Goal: Contribute content: Add original content to the website for others to see

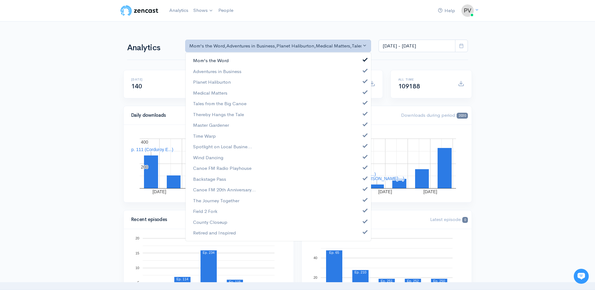
click at [215, 60] on span "Mom's the Word" at bounding box center [211, 60] width 36 height 7
click at [210, 72] on span "Adventures in Business" at bounding box center [217, 71] width 48 height 7
click at [209, 81] on span "Planet Haliburton" at bounding box center [212, 82] width 38 height 7
click at [208, 90] on span "Medical Matters" at bounding box center [210, 92] width 34 height 7
click at [206, 102] on span "Tales from the Big Canoe" at bounding box center [219, 103] width 53 height 7
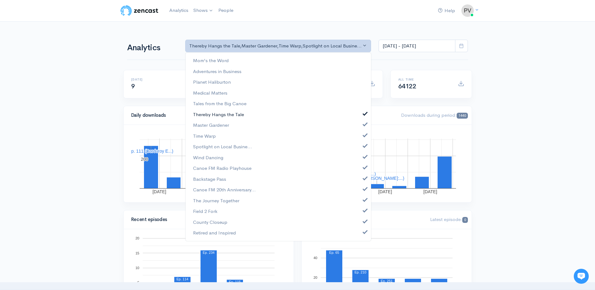
click at [206, 115] on span "Thereby Hangs the Tale" at bounding box center [218, 114] width 51 height 7
click at [209, 125] on span "Master Gardener" at bounding box center [211, 125] width 36 height 7
click at [208, 136] on span "Time Warp" at bounding box center [204, 135] width 23 height 7
click at [209, 147] on span "Spotlight on Local Busine..." at bounding box center [222, 146] width 59 height 7
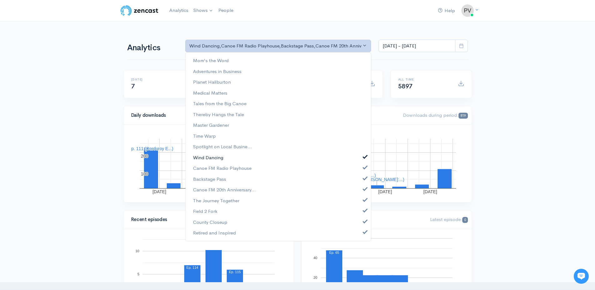
click at [206, 157] on span "Wind Dancing" at bounding box center [208, 157] width 30 height 7
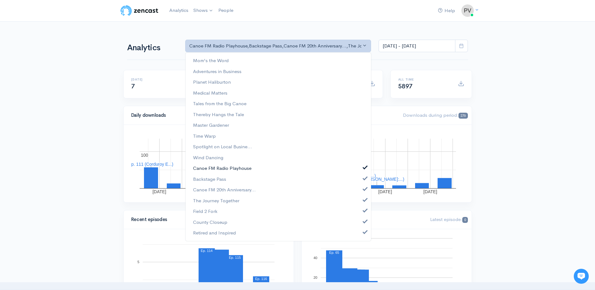
click at [206, 167] on span "Canoe FM Radio Playhouse" at bounding box center [222, 168] width 58 height 7
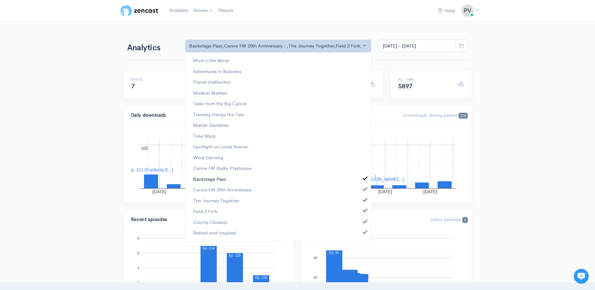
click at [205, 181] on span "Backstage Pass" at bounding box center [209, 178] width 33 height 7
click at [202, 191] on span "Canoe FM 20th Anniversary..." at bounding box center [224, 189] width 63 height 7
click at [204, 200] on span "The Journey Together" at bounding box center [216, 200] width 46 height 7
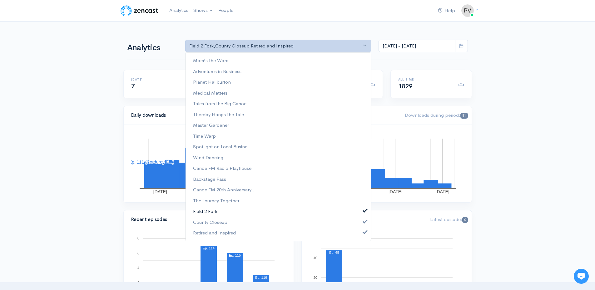
click at [202, 211] on span "Field 2 Fork" at bounding box center [205, 211] width 24 height 7
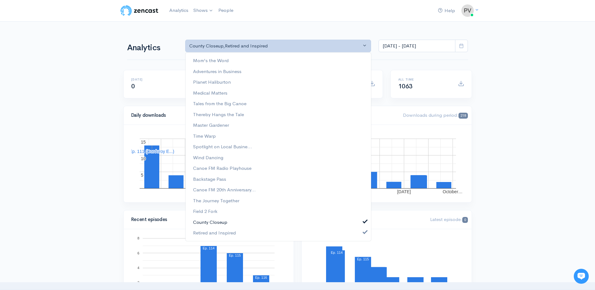
click at [205, 221] on span "County Closeup" at bounding box center [210, 221] width 34 height 7
select select "15703"
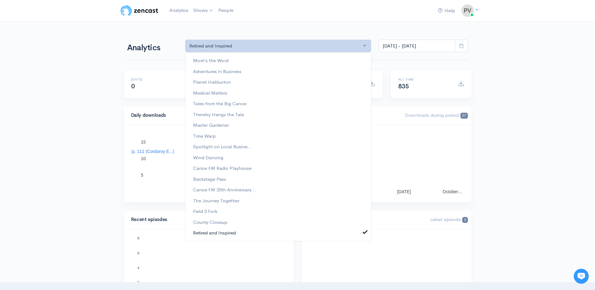
click at [205, 232] on span "Retired and Inspired" at bounding box center [214, 232] width 43 height 7
click at [209, 137] on span "Time Warp" at bounding box center [204, 135] width 23 height 7
select select "4522"
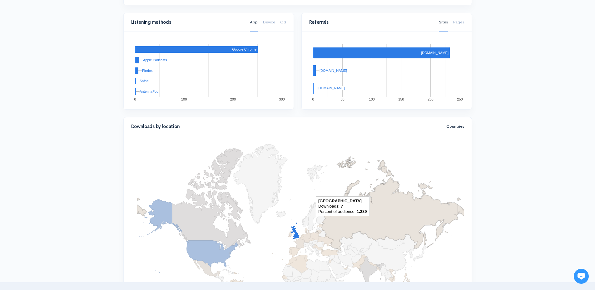
scroll to position [583, 0]
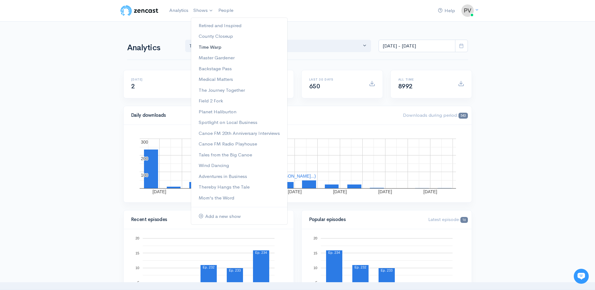
click at [209, 46] on link "Time Warp" at bounding box center [239, 47] width 96 height 11
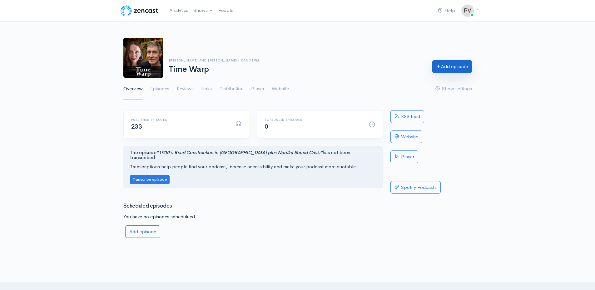
click at [441, 67] on link "Add episode" at bounding box center [452, 66] width 40 height 13
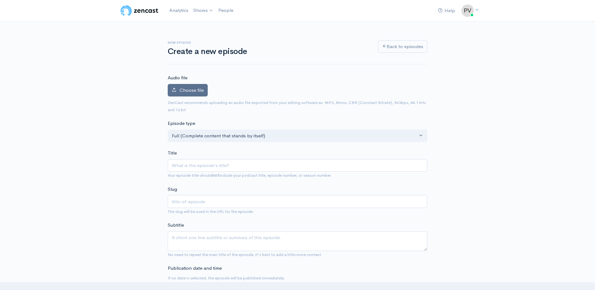
click at [186, 91] on span "Choose file" at bounding box center [191, 90] width 24 height 6
click at [0, 0] on input "Choose file" at bounding box center [0, 0] width 0 height 0
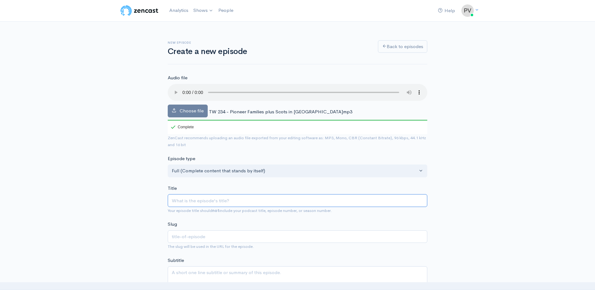
click at [188, 201] on input "Title" at bounding box center [297, 200] width 259 height 13
type input "P"
type input "p"
type input "Pi"
type input "pi"
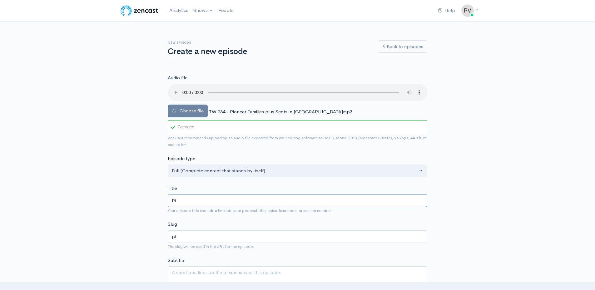
type input "Pio"
type input "pio"
type input "Pion"
type input "pion"
type input "Pione"
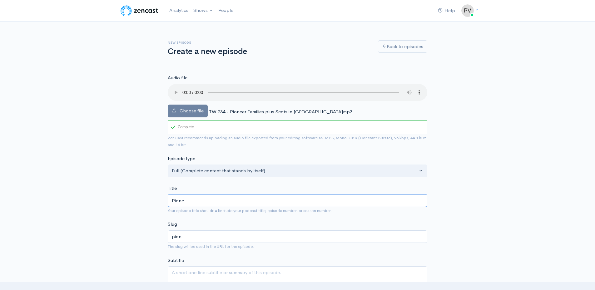
type input "pione"
type input "Pionee"
type input "pionee"
type input "Pioneer"
type input "pioneer"
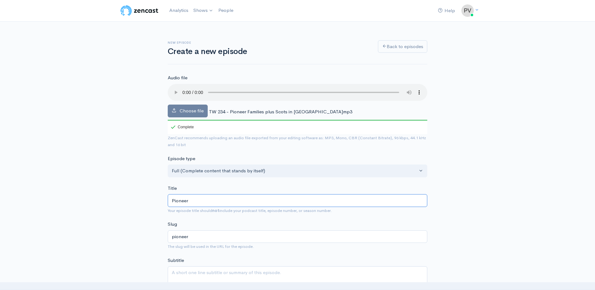
type input "Pioneer F"
type input "pioneer-f"
type input "Pioneer Fa"
type input "pioneer-fa"
type input "Pioneer Fam"
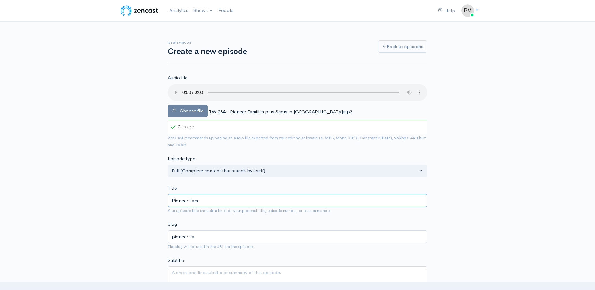
type input "pioneer-fam"
type input "Pioneer Fami"
type input "pioneer-fami"
type input "Pioneer Famil"
type input "pioneer-famil"
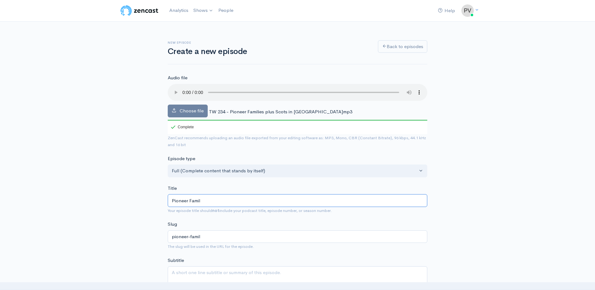
type input "Pioneer Famili"
type input "pioneer-famili"
type input "Pioneer Familie"
type input "pioneer-familie"
type input "Pioneer Families"
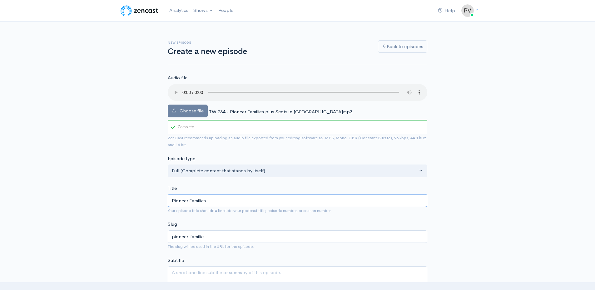
type input "pioneer-families"
type input "Pioneer Families p"
type input "pioneer-families-p"
type input "Pioneer Families pl"
type input "pioneer-families-pl"
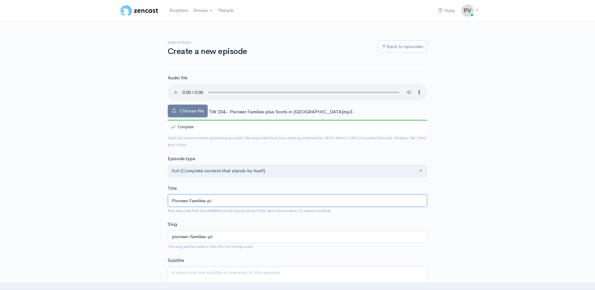
type input "Pioneer Families plu"
type input "pioneer-families-plu"
type input "Pioneer Families plus"
type input "pioneer-families-plus"
type input "Pioneer Families plus S"
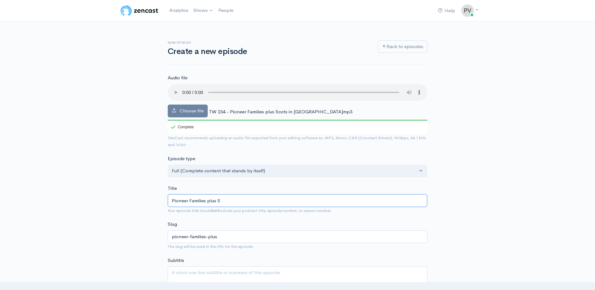
type input "pioneer-families-plus-s"
type input "Pioneer Families plus Sc"
type input "pioneer-families-plus-sc"
type input "Pioneer Families plus Sco"
type input "pioneer-families-plus-sco"
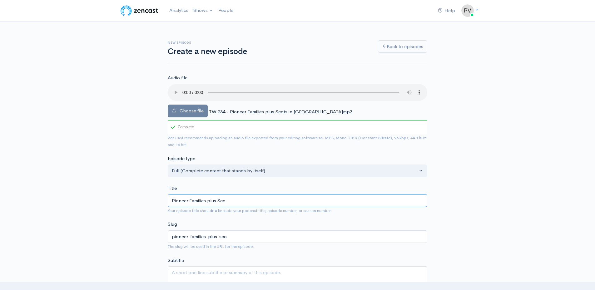
type input "Pioneer Families plus [PERSON_NAME]"
type input "pioneer-families-plus-[PERSON_NAME]"
type input "Pioneer Families plus Scots"
type input "pioneer-families-plus-scots"
type input "Pioneer Families plus Scots i"
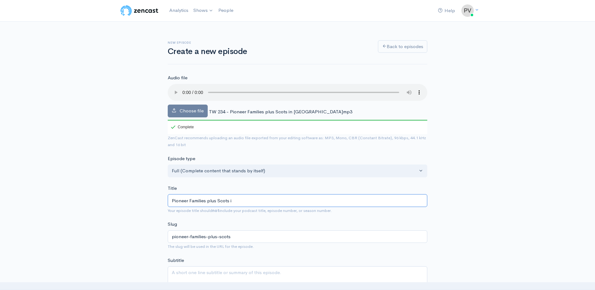
type input "pioneer-families-plus-scots-i"
type input "Pioneer Families plus Scots in"
type input "pioneer-families-plus-scots-in"
type input "Pioneer Families plus Scots in C"
type input "pioneer-families-plus-scots-in-c"
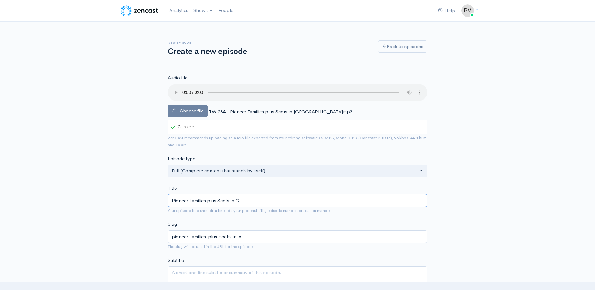
type input "Pioneer Families plus Scots in [GEOGRAPHIC_DATA]"
type input "pioneer-families-plus-scots-in-ca"
type input "Pioneer Families plus Scots in Can"
type input "pioneer-families-plus-scots-in-can"
type input "Pioneer Families plus Scots in [GEOGRAPHIC_DATA]"
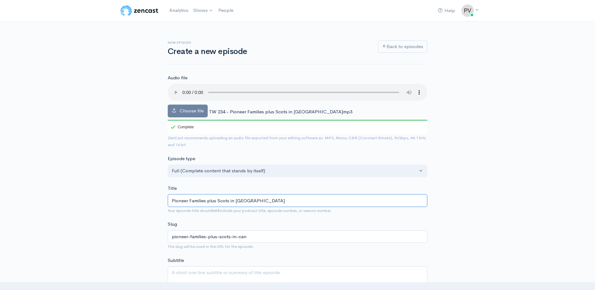
type input "pioneer-families-plus-scots-in-[GEOGRAPHIC_DATA]"
type input "Pioneer Families plus Scots in [GEOGRAPHIC_DATA]"
type input "pioneer-families-plus-scots-in-canad"
type input "Pioneer Families plus Scots in [GEOGRAPHIC_DATA]"
type input "pioneer-families-plus-scots-in-[GEOGRAPHIC_DATA]"
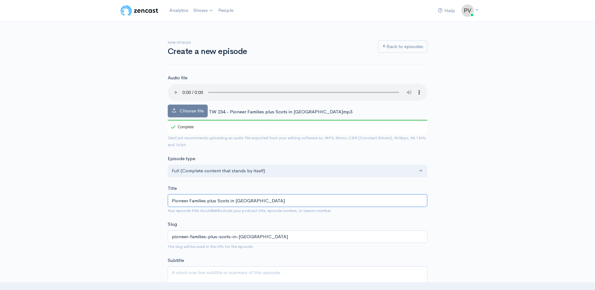
scroll to position [83, 0]
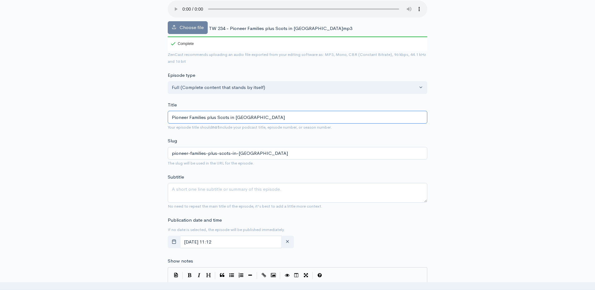
type input "Pioneer Families plus Scots in [GEOGRAPHIC_DATA]"
click at [172, 186] on textarea "Subtitle" at bounding box center [297, 193] width 259 height 20
click at [178, 189] on textarea "Soties of 2 pioneer families" at bounding box center [297, 193] width 259 height 20
click at [236, 189] on textarea "Stories of 2 pioneer families" at bounding box center [297, 193] width 259 height 20
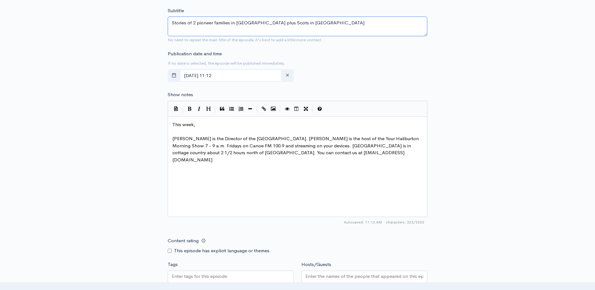
scroll to position [166, 0]
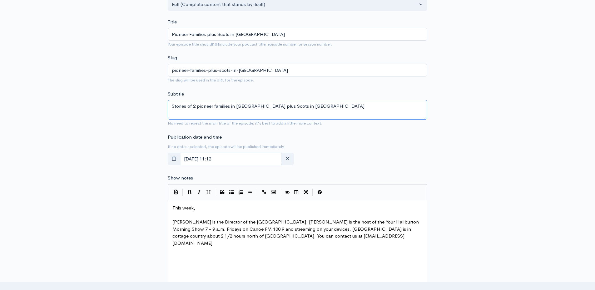
type textarea "Stories of 2 pioneer families in [GEOGRAPHIC_DATA] plus Scots in [GEOGRAPHIC_DA…"
click at [200, 207] on pre "This week," at bounding box center [299, 207] width 257 height 7
type textarea "[PERSON_NAME] riffs on [DATE] and segues into stories of 2 early piuoneer"
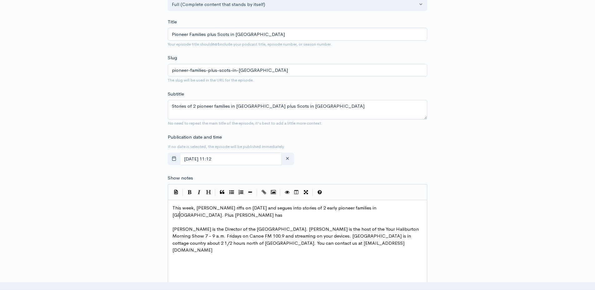
scroll to position [2, 105]
type textarea "oneer families in [GEOGRAPHIC_DATA]. Plus [PERSON_NAME] has a brief overview of…"
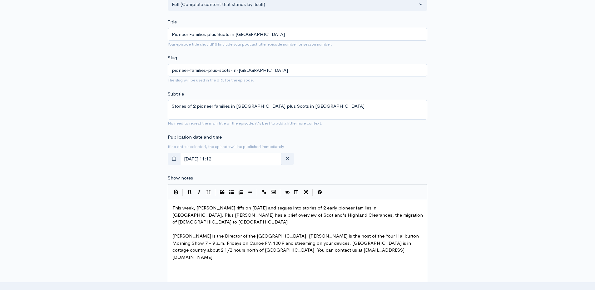
scroll to position [2, 140]
type textarea "Scotland's Highland Clearances, the migration of [DEMOGRAPHIC_DATA] to [GEOGRAP…"
type textarea "ulture that's lasted to [DATE]."
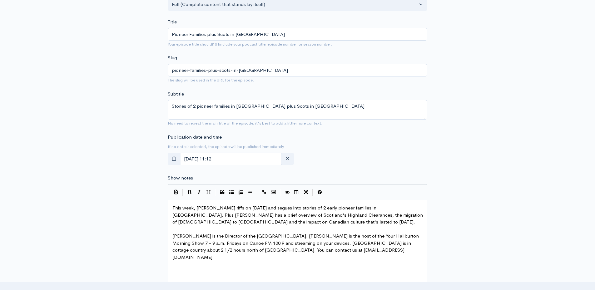
click at [361, 215] on span "This week, [PERSON_NAME] riffs on [DATE] and segues into stories of 2 early pio…" at bounding box center [298, 215] width 252 height 20
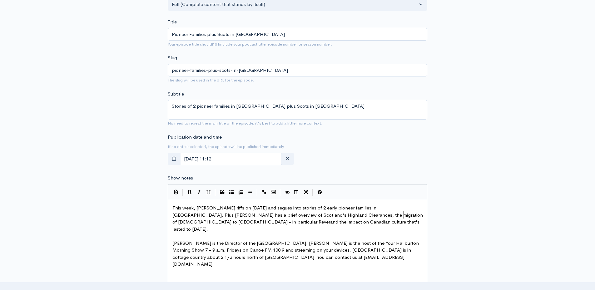
scroll to position [2, 42]
type textarea "- in particular Reverand"
type textarea "end [PERSON_NAME] and his congregation -"
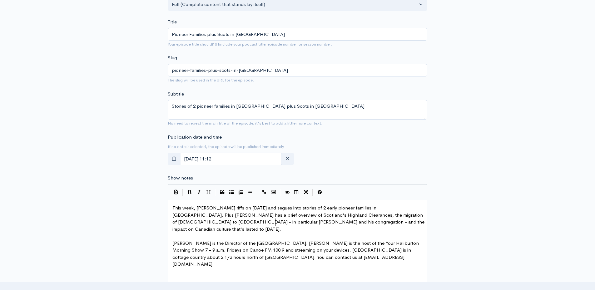
click at [275, 221] on span "This week, [PERSON_NAME] riffs on [DATE] and segues into stories of 2 early pio…" at bounding box center [298, 218] width 253 height 27
type textarea "lasting"
click at [273, 224] on span "This week, [PERSON_NAME] riffs on [DATE] and segues into stories of 2 early pio…" at bounding box center [298, 218] width 253 height 27
type textarea "ir"
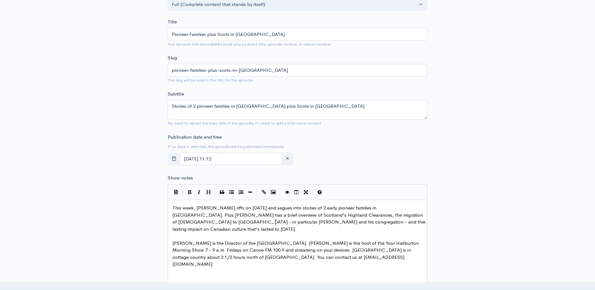
scroll to position [2, 2]
click at [378, 221] on span "This week, [PERSON_NAME] riffs on [DATE] and segues into stories of 2 early pio…" at bounding box center [300, 218] width 256 height 27
type textarea "still exists"
click at [288, 215] on span "This week, [PERSON_NAME] riffs on [DATE] and segues into stories of 2 early pio…" at bounding box center [300, 218] width 256 height 27
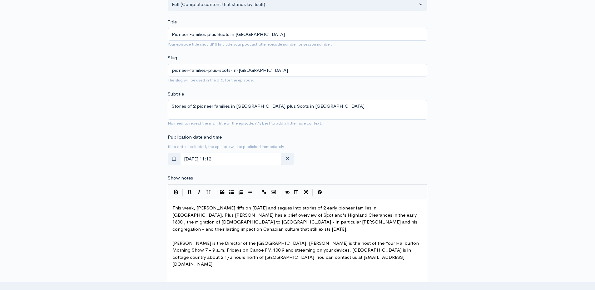
type textarea "in the early 1800's"
click at [318, 223] on span "This week, [PERSON_NAME] riffs on [DATE] and segues into stories of 2 early pio…" at bounding box center [296, 218] width 248 height 27
click at [347, 222] on span "This week, [PERSON_NAME] riffs on [DATE] and segues into stories of 2 early pio…" at bounding box center [296, 218] width 248 height 27
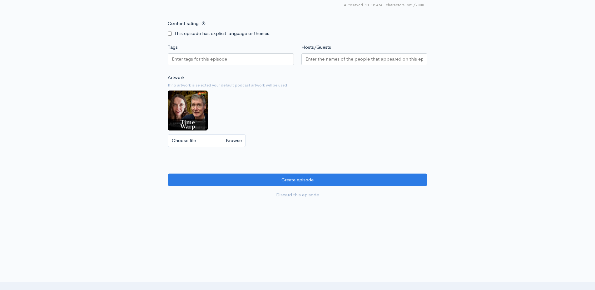
scroll to position [301, 0]
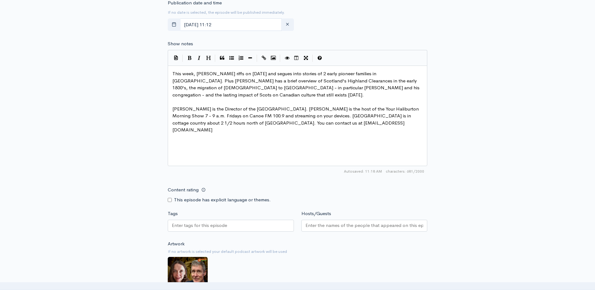
type textarea "of Scots"
click at [195, 226] on input "Tags" at bounding box center [200, 225] width 56 height 7
drag, startPoint x: 192, startPoint y: 225, endPoint x: 194, endPoint y: 231, distance: 5.8
click at [193, 225] on input "[PERSON_NAME]" at bounding box center [188, 225] width 33 height 7
click at [171, 225] on div "[PERSON_NAME]" at bounding box center [231, 226] width 126 height 12
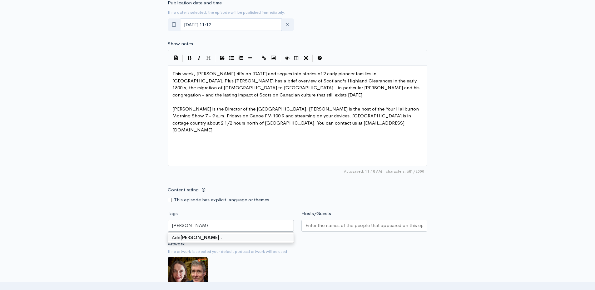
click at [171, 224] on div "[PERSON_NAME]" at bounding box center [231, 226] width 126 height 12
click at [172, 224] on input "[PERSON_NAME]" at bounding box center [190, 225] width 36 height 7
type input "[PERSON_NAME]"
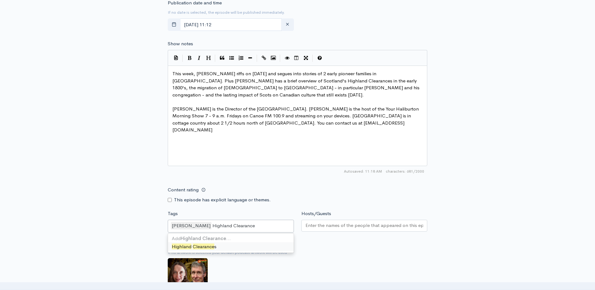
type input "Highland Clearances"
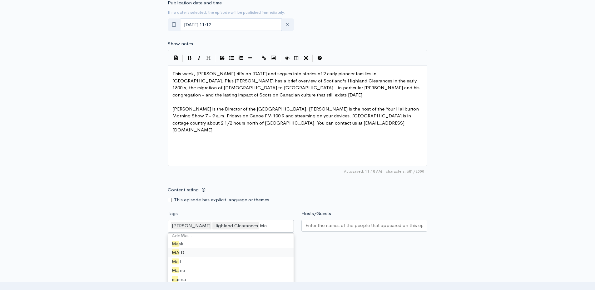
type input "M"
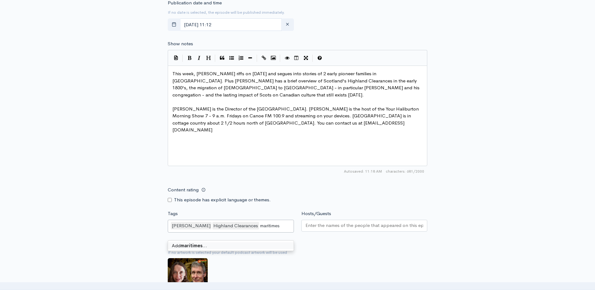
click at [170, 233] on div "[PERSON_NAME] Highland Clearances maritimes" at bounding box center [231, 226] width 126 height 13
type input "Canadian Maritimes"
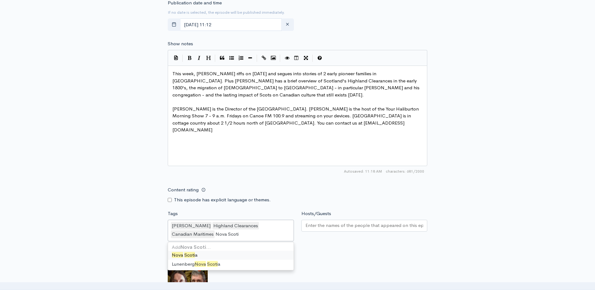
type input "[GEOGRAPHIC_DATA]"
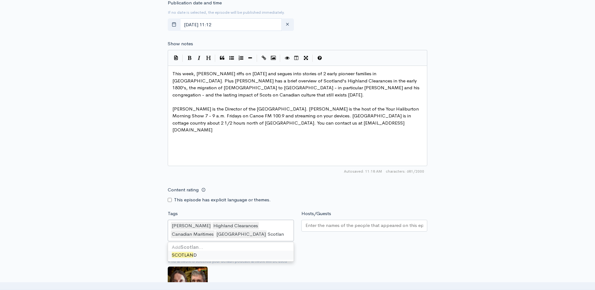
type input "[GEOGRAPHIC_DATA]"
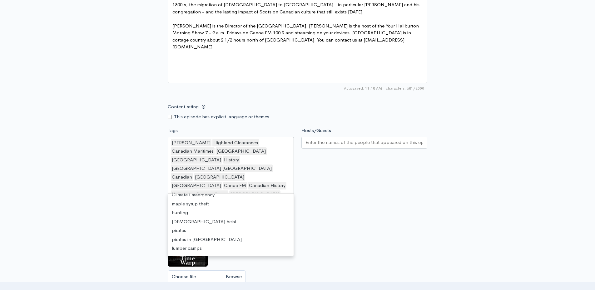
scroll to position [1254, 0]
click at [341, 169] on div "Hosts/Guests" at bounding box center [364, 165] width 134 height 76
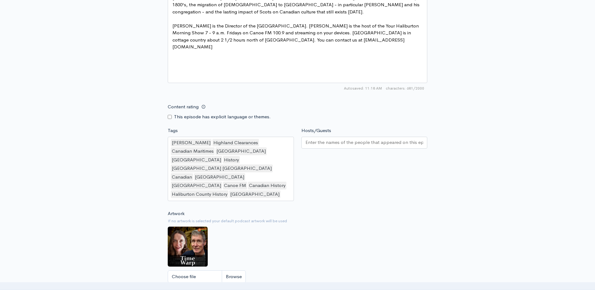
click at [336, 144] on input "Hosts/Guests" at bounding box center [364, 142] width 118 height 7
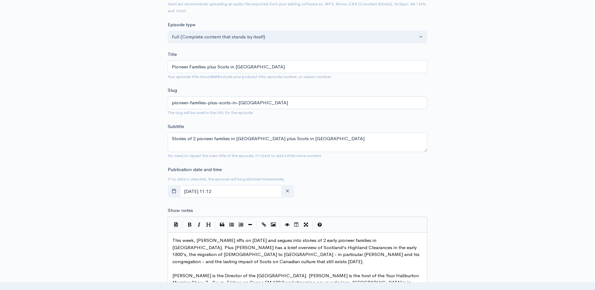
scroll to position [217, 0]
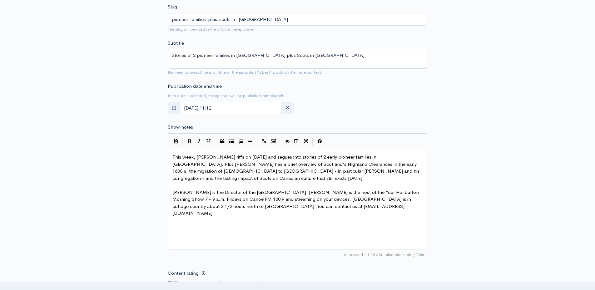
click at [221, 156] on span "This week, [PERSON_NAME] riffs on [DATE] and segues into stories of 2 early pio…" at bounding box center [296, 167] width 248 height 27
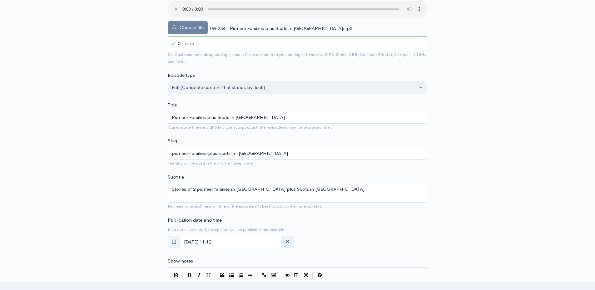
scroll to position [0, 0]
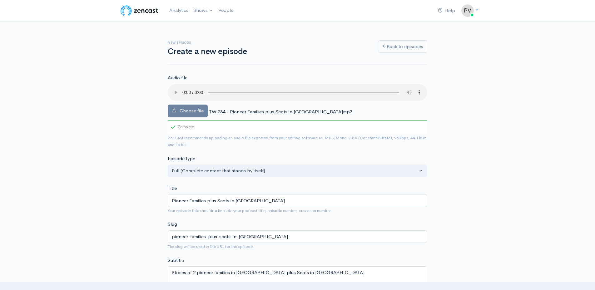
type textarea "Canadian"
click at [184, 111] on span "Choose file" at bounding box center [191, 111] width 24 height 6
click at [0, 0] on input "Choose file" at bounding box center [0, 0] width 0 height 0
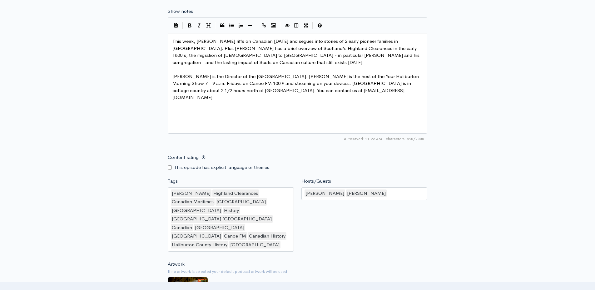
scroll to position [499, 0]
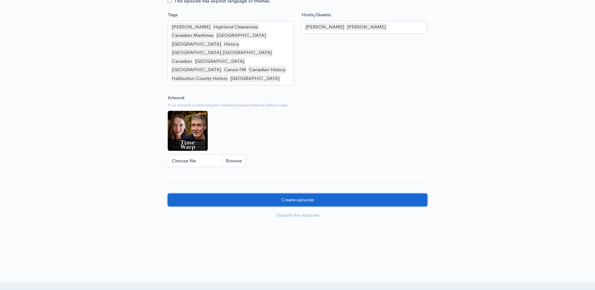
click at [293, 194] on input "Create episode" at bounding box center [297, 200] width 259 height 13
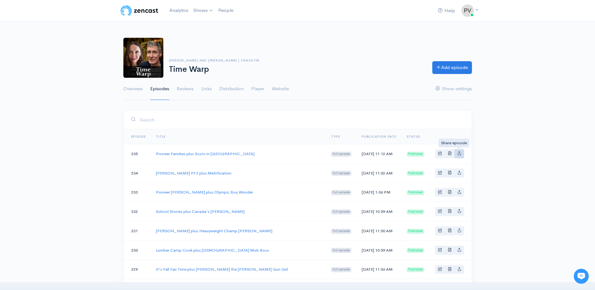
click at [459, 153] on icon "Basic example" at bounding box center [459, 153] width 4 height 4
type input "[URL][DOMAIN_NAME]"
type input "<iframe src='[URL][DOMAIN_NAME]' width='100%' height='190' frameborder='0' scro…"
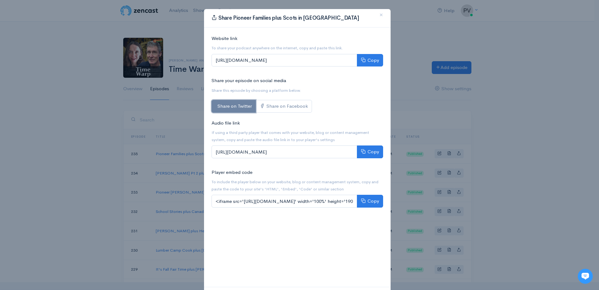
click at [229, 105] on link "Share on Twitter" at bounding box center [234, 106] width 44 height 13
